Goal: Task Accomplishment & Management: Complete application form

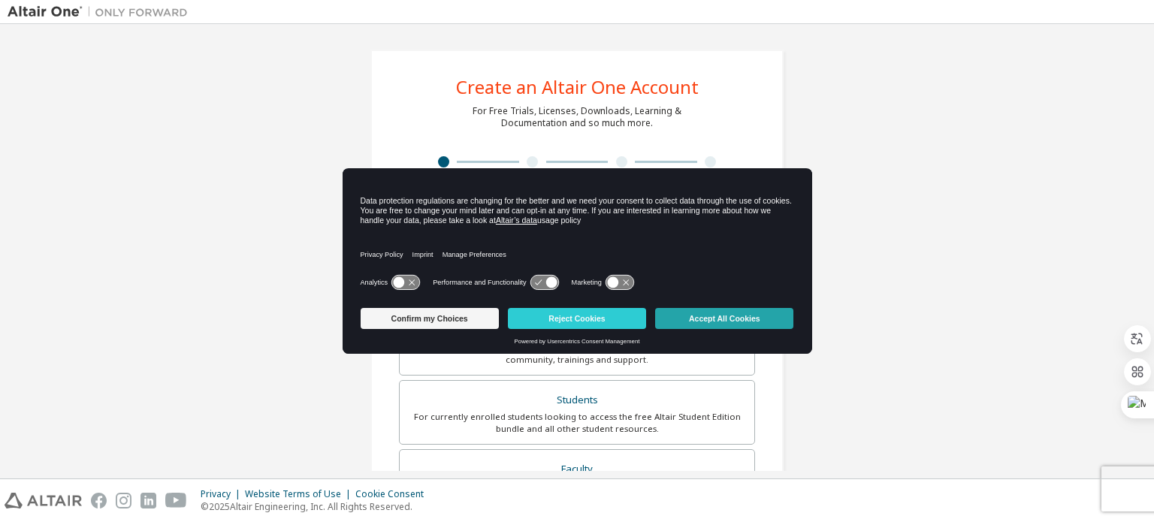
click at [697, 324] on button "Accept All Cookies" at bounding box center [724, 318] width 138 height 21
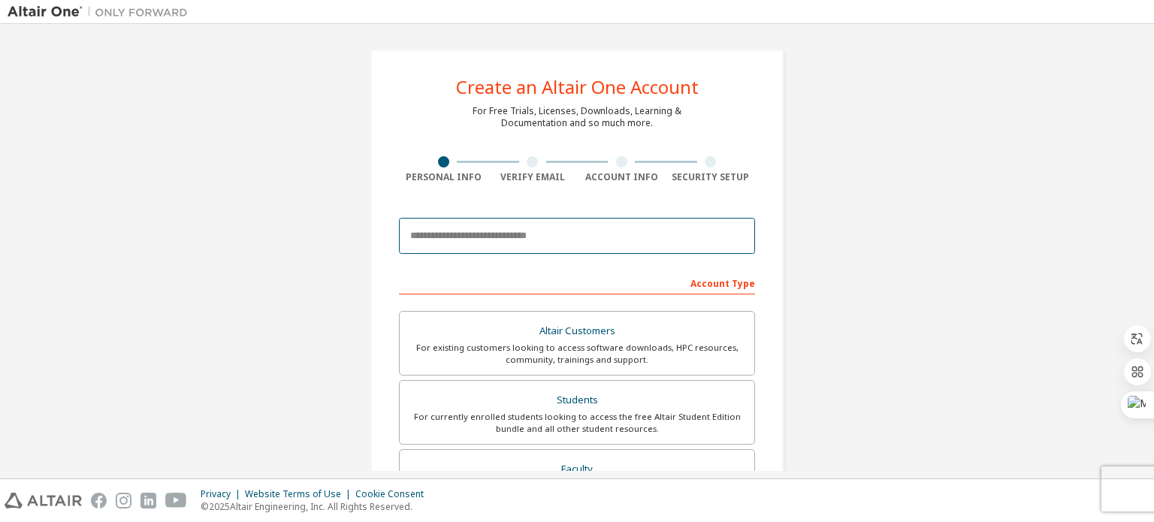
click at [447, 237] on input "email" at bounding box center [577, 236] width 356 height 36
type input "**********"
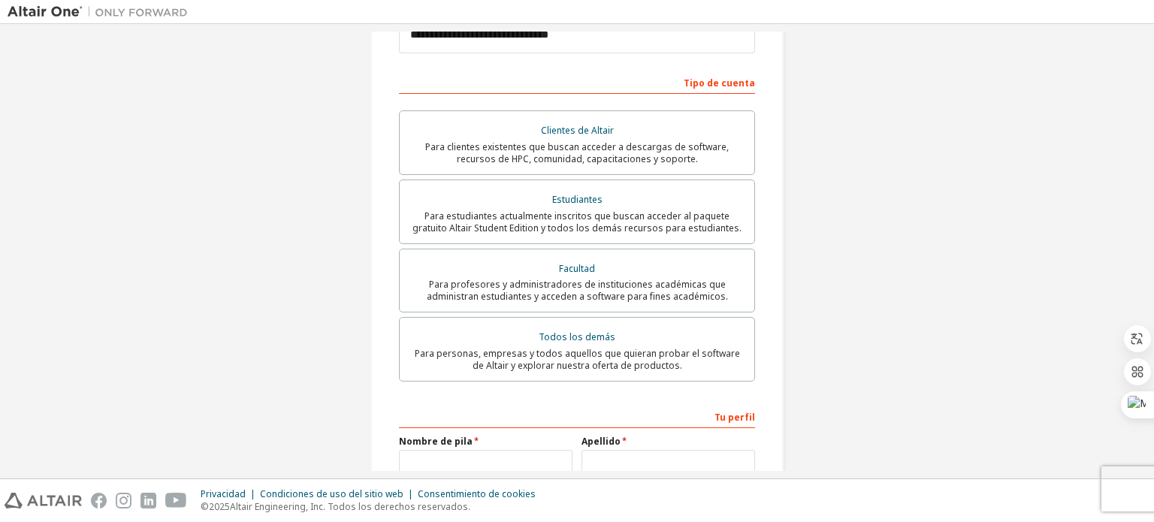
scroll to position [373, 0]
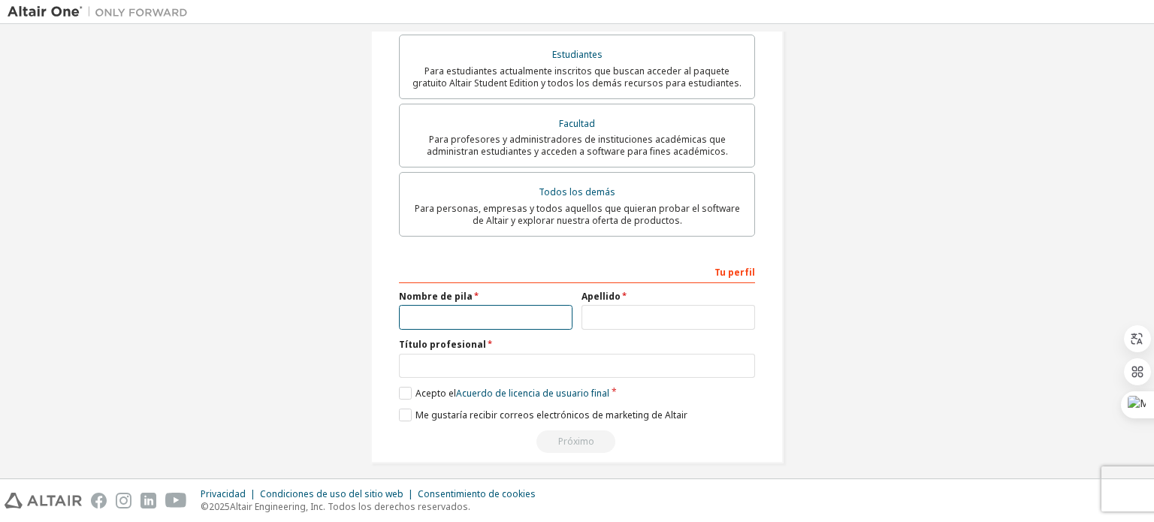
click at [540, 305] on input "text" at bounding box center [486, 317] width 174 height 25
type input "*"
type input "****"
click at [624, 305] on input "text" at bounding box center [669, 317] width 174 height 25
type input "**********"
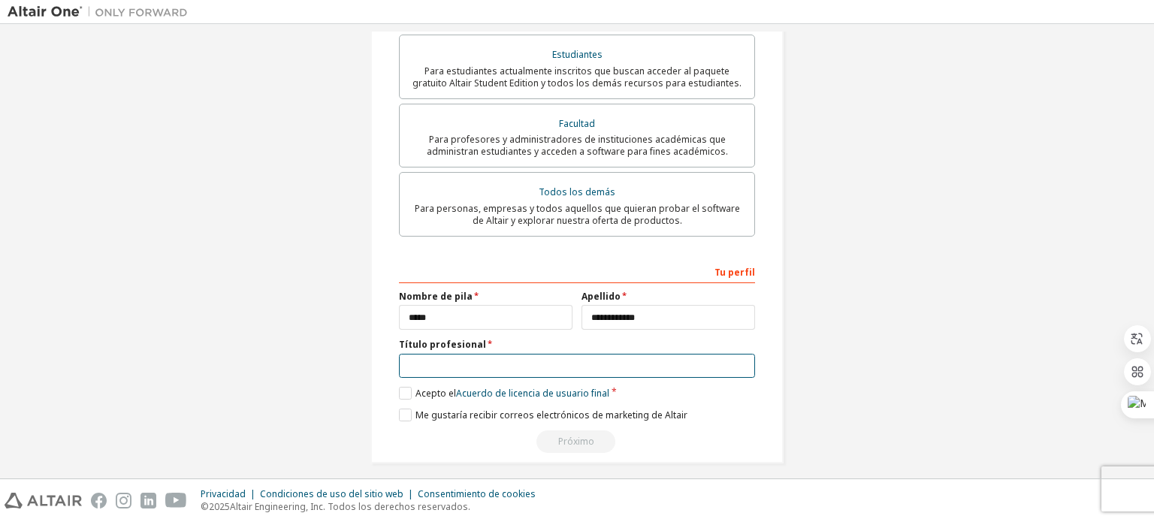
click at [505, 358] on input "text" at bounding box center [577, 366] width 356 height 25
type input "*"
type input "**********"
click at [407, 387] on label "Acepto el Acuerdo de licencia de usuario final" at bounding box center [504, 393] width 210 height 13
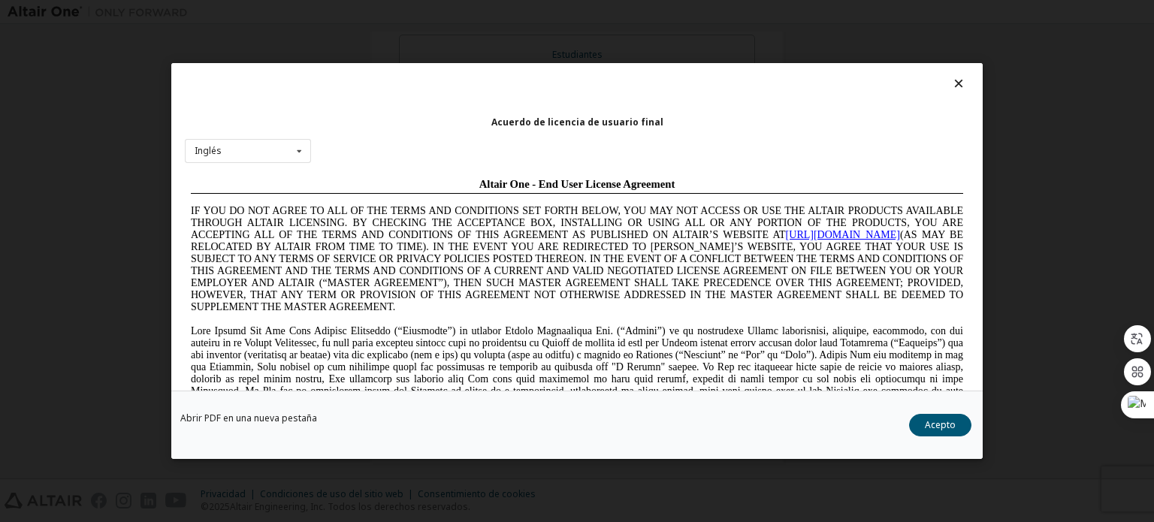
scroll to position [0, 0]
click at [942, 429] on font "Acepto" at bounding box center [940, 425] width 31 height 13
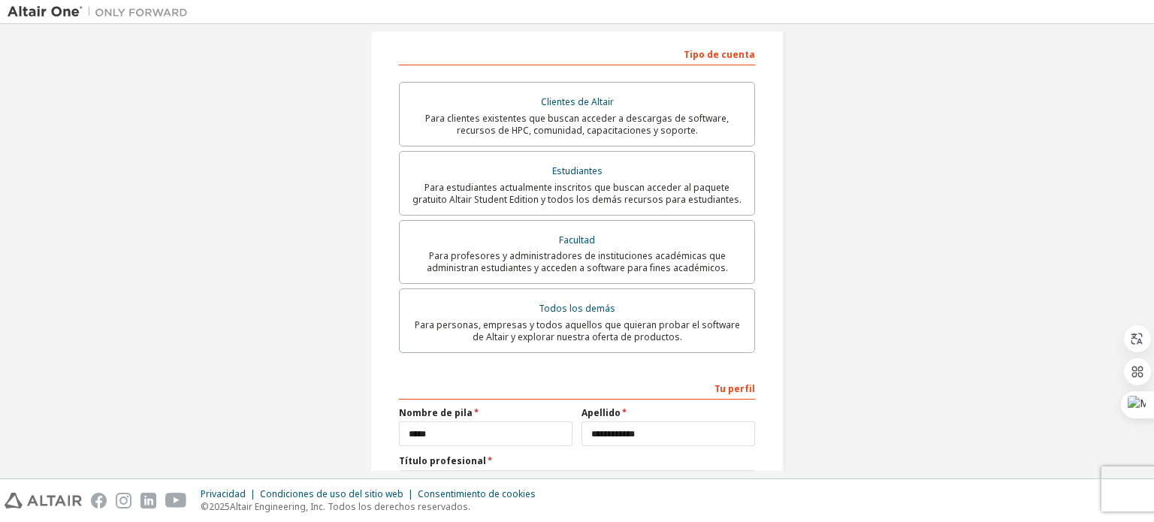
scroll to position [247, 0]
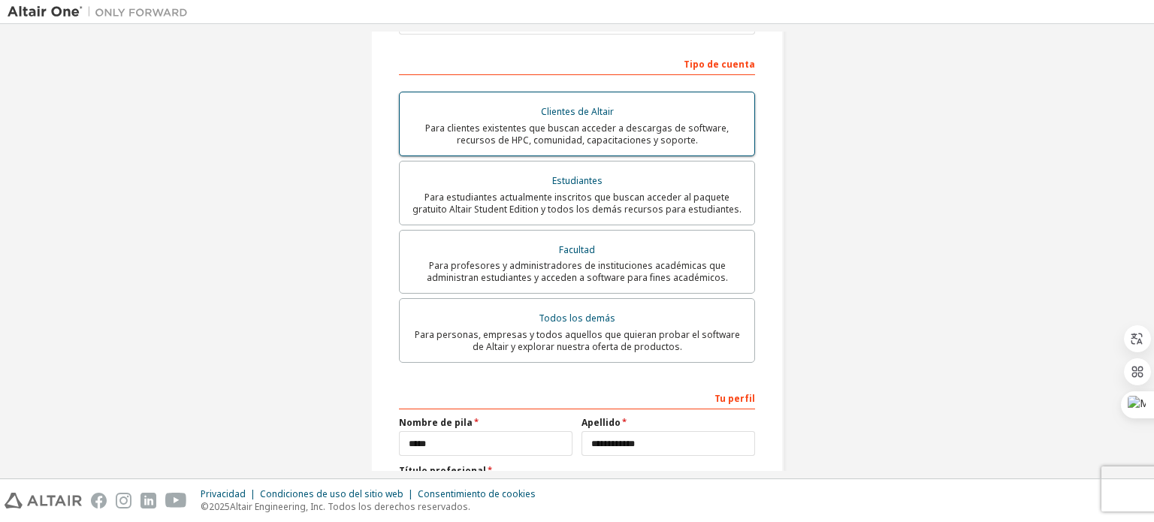
click at [586, 122] on font "Para clientes existentes que buscan acceder a descargas de software, recursos d…" at bounding box center [577, 134] width 304 height 25
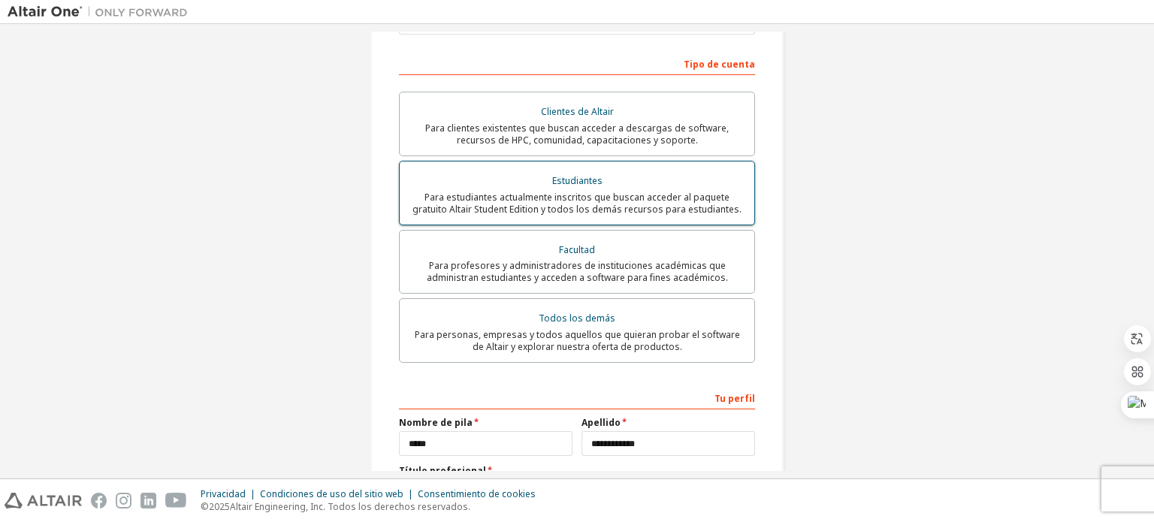
click at [592, 171] on div "Estudiantes" at bounding box center [577, 181] width 337 height 21
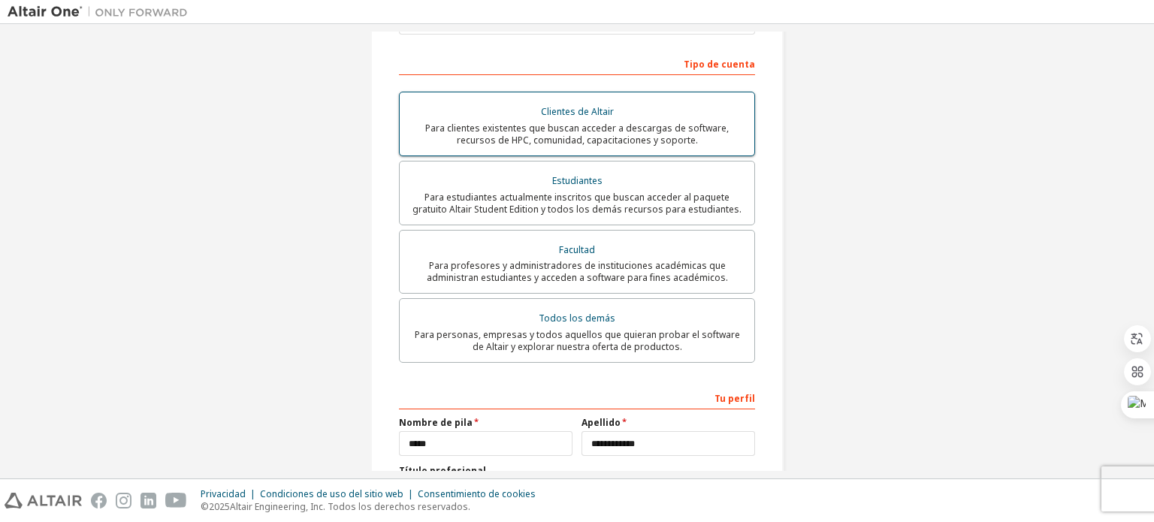
click at [604, 122] on font "Para clientes existentes que buscan acceder a descargas de software, recursos d…" at bounding box center [577, 134] width 304 height 25
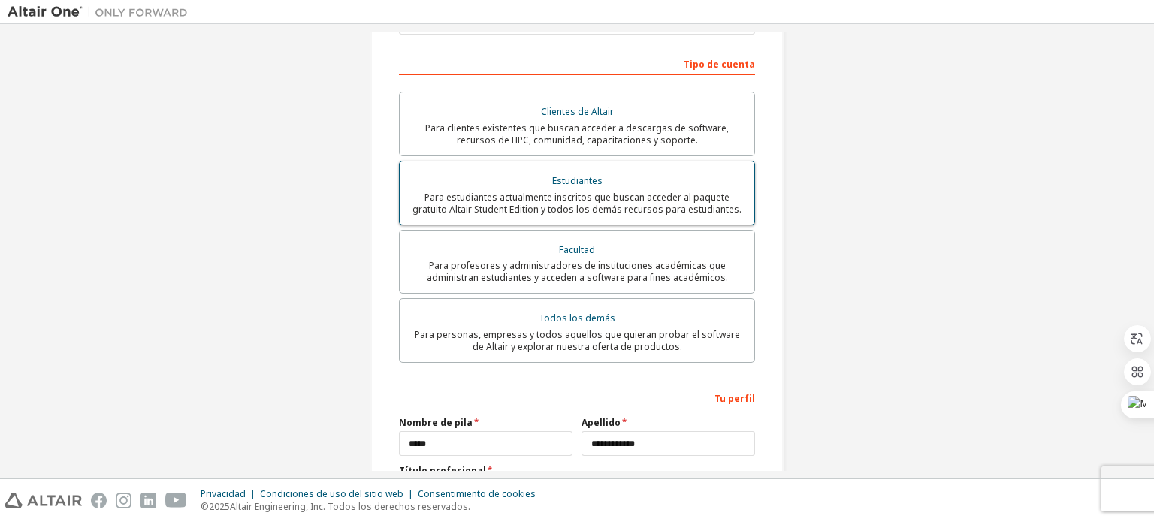
click at [600, 171] on div "Estudiantes" at bounding box center [577, 181] width 337 height 21
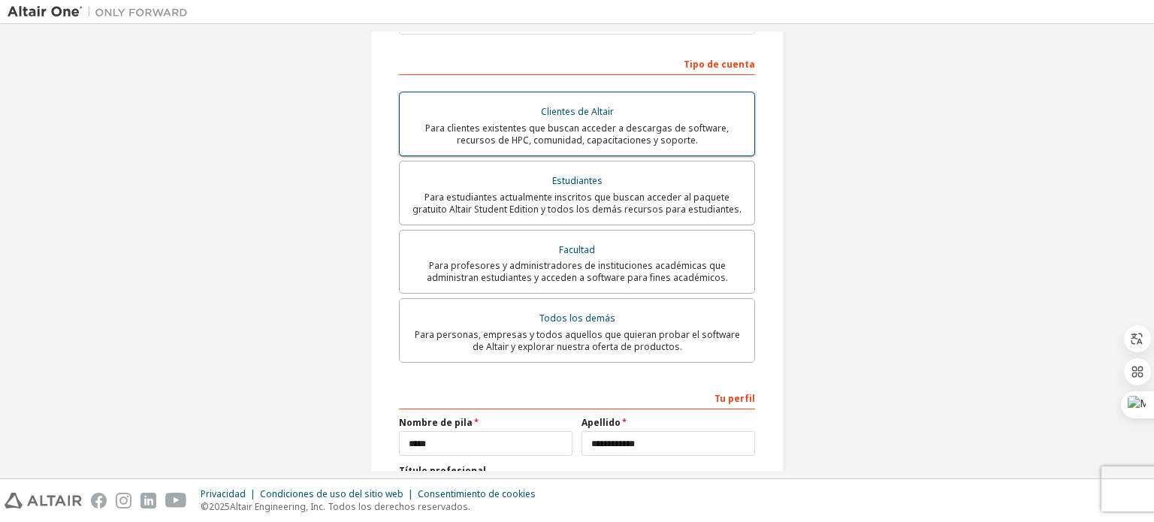
click at [688, 122] on div "Para clientes existentes que buscan acceder a descargas de software, recursos d…" at bounding box center [577, 134] width 337 height 24
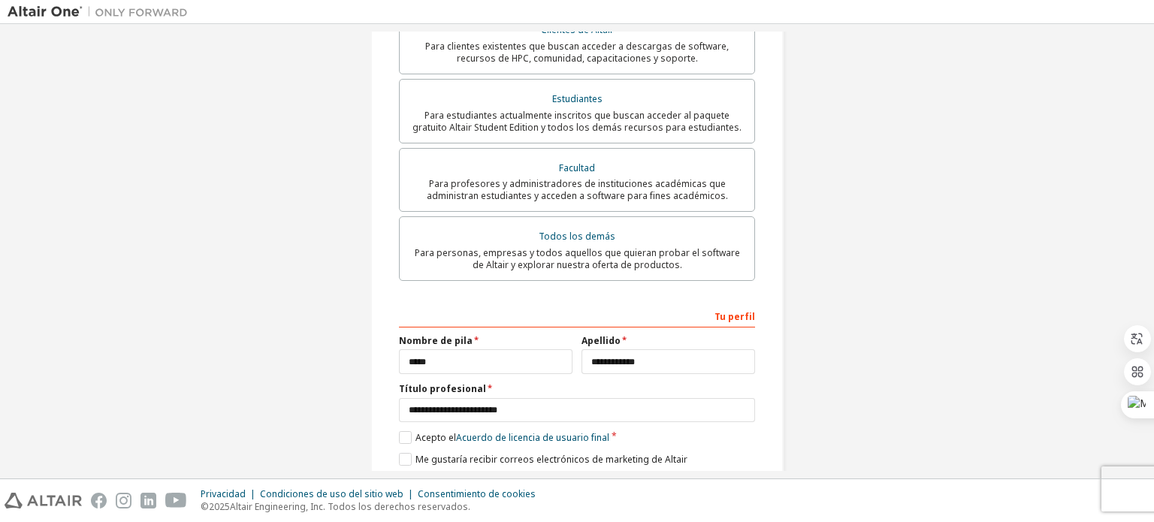
scroll to position [373, 0]
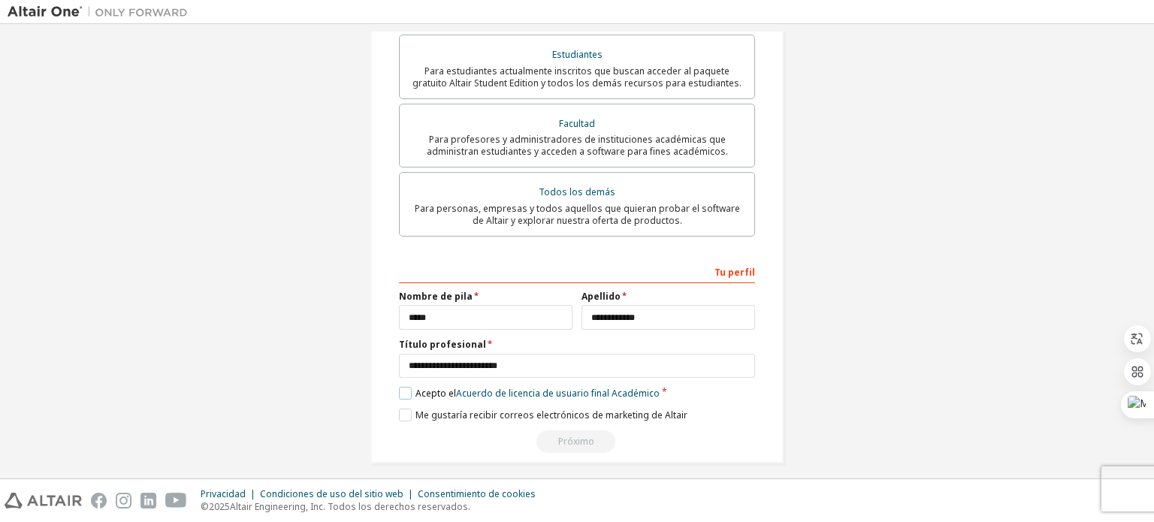
click at [404, 387] on label "Acepto el Acuerdo de licencia de usuario final Académico" at bounding box center [529, 393] width 261 height 13
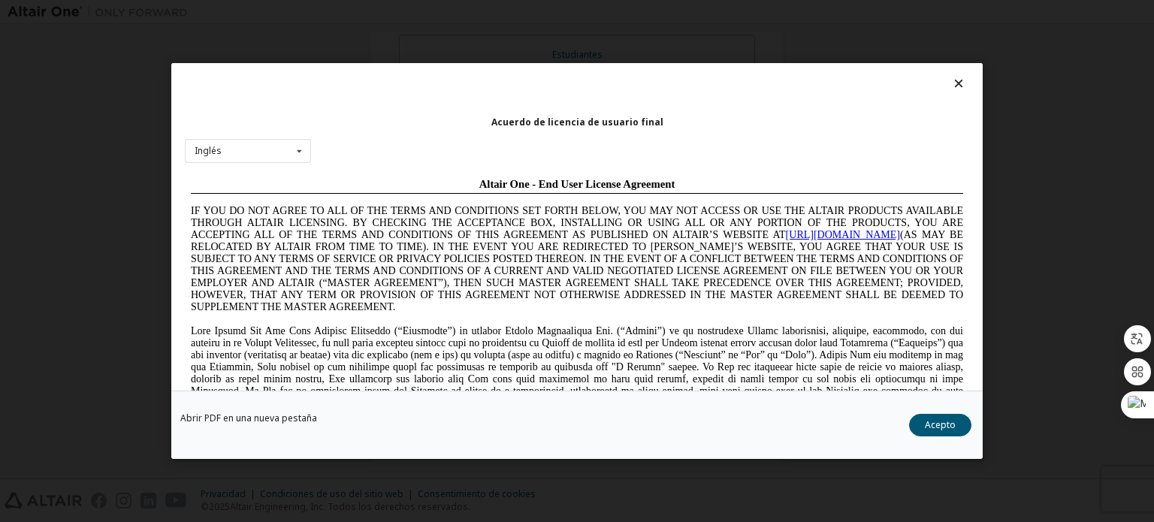
scroll to position [0, 0]
click at [939, 426] on font "Acepto" at bounding box center [940, 425] width 31 height 13
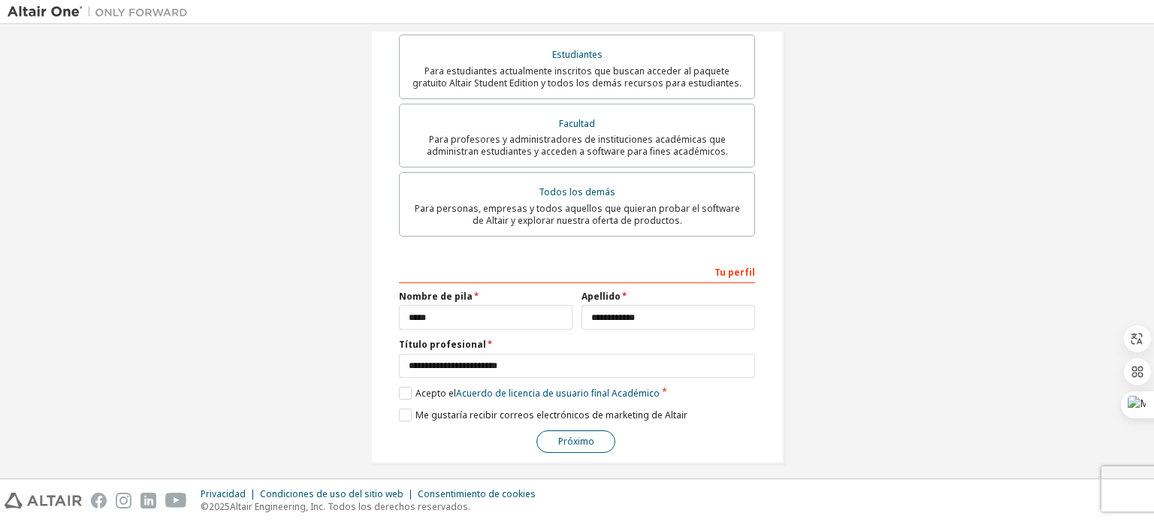
click at [565, 435] on font "Próximo" at bounding box center [576, 441] width 36 height 13
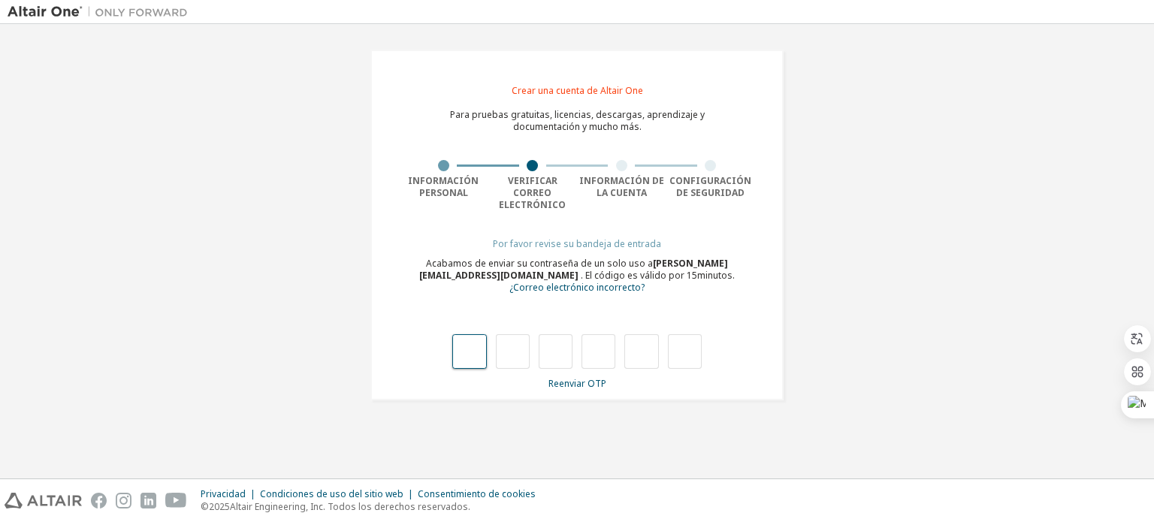
type input "*"
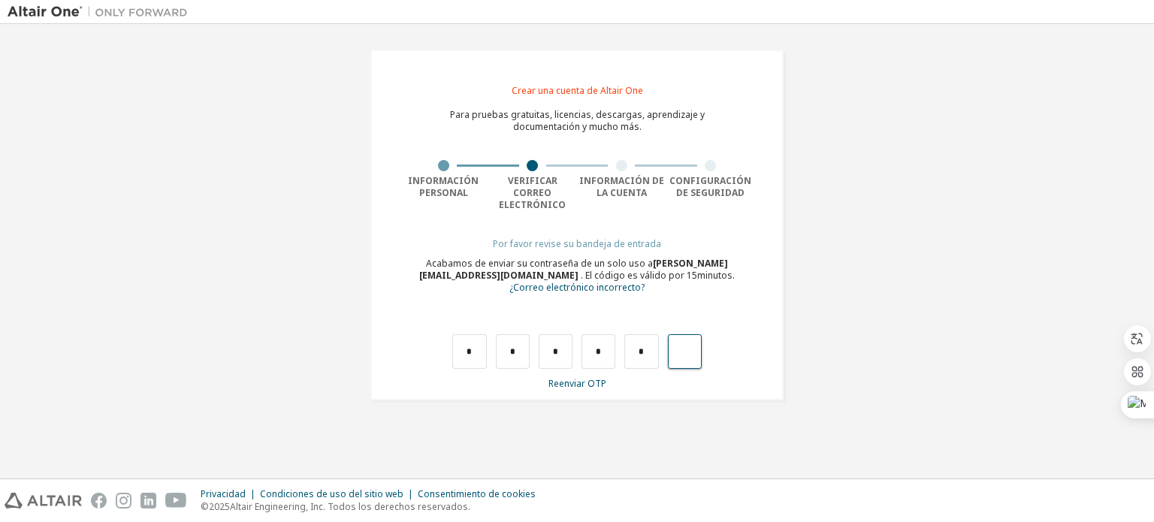
type input "*"
